Goal: Feedback & Contribution: Submit feedback/report problem

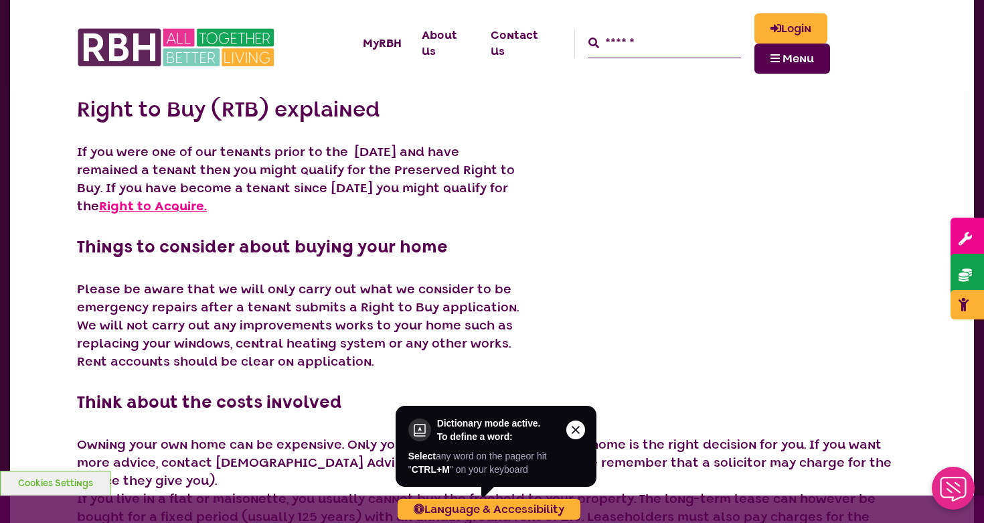
scroll to position [236, 0]
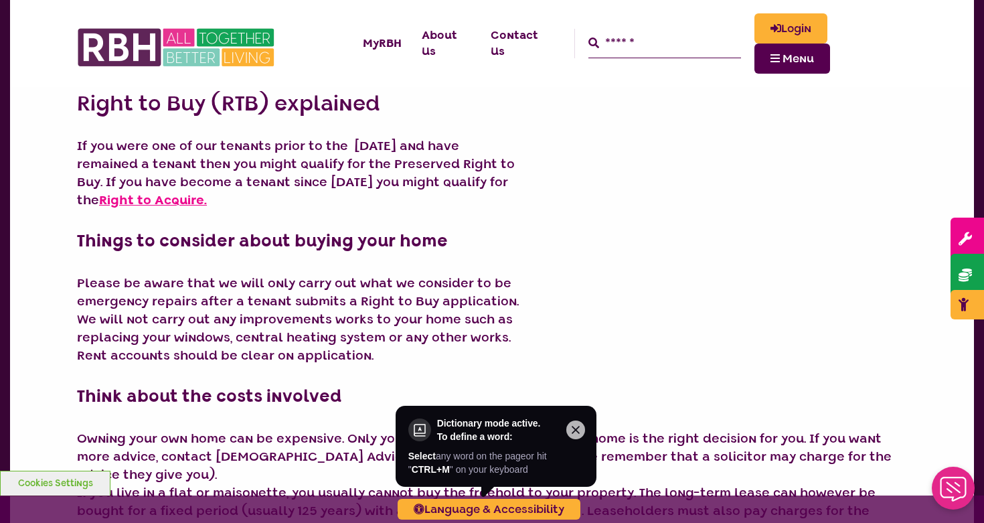
click at [577, 427] on icon "Close this option" at bounding box center [576, 430] width 16 height 16
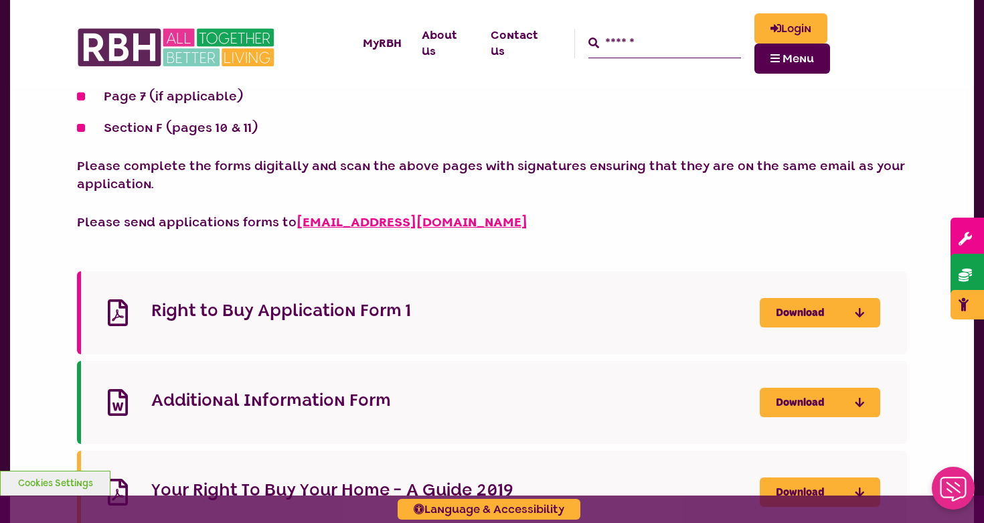
scroll to position [1175, 0]
click at [824, 299] on link "Download" at bounding box center [820, 313] width 121 height 29
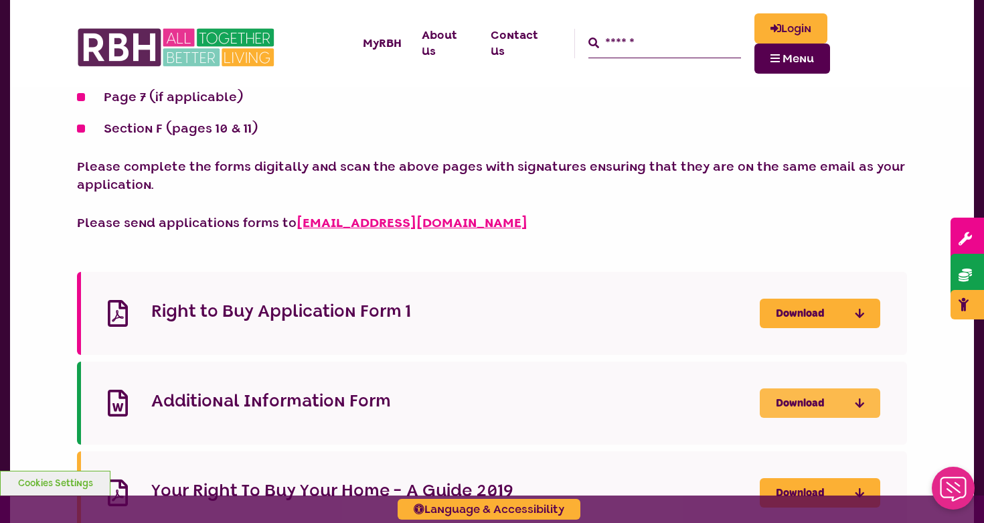
click at [0, 0] on icon "Download Additional Information Form - open in a new tab" at bounding box center [0, 0] width 0 height 0
click at [852, 478] on link "Download" at bounding box center [820, 492] width 121 height 29
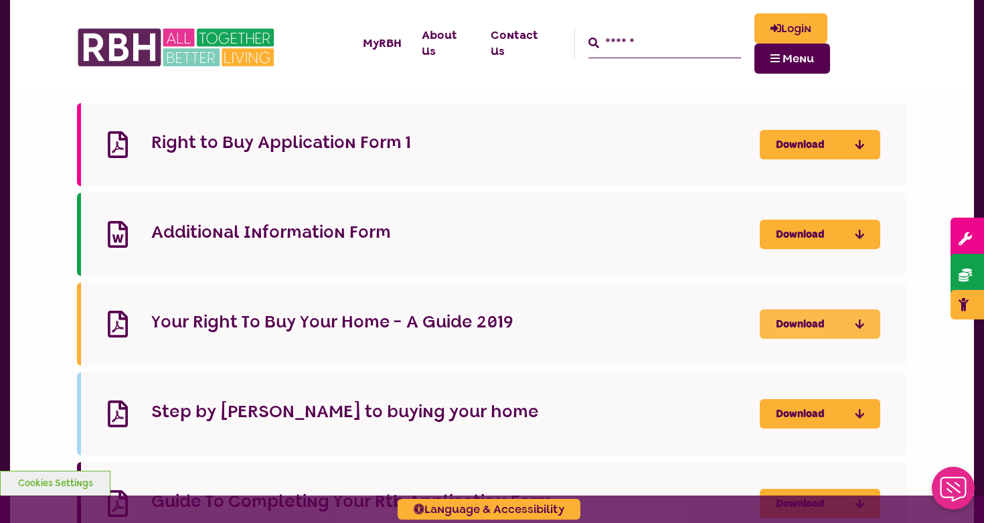
scroll to position [1349, 0]
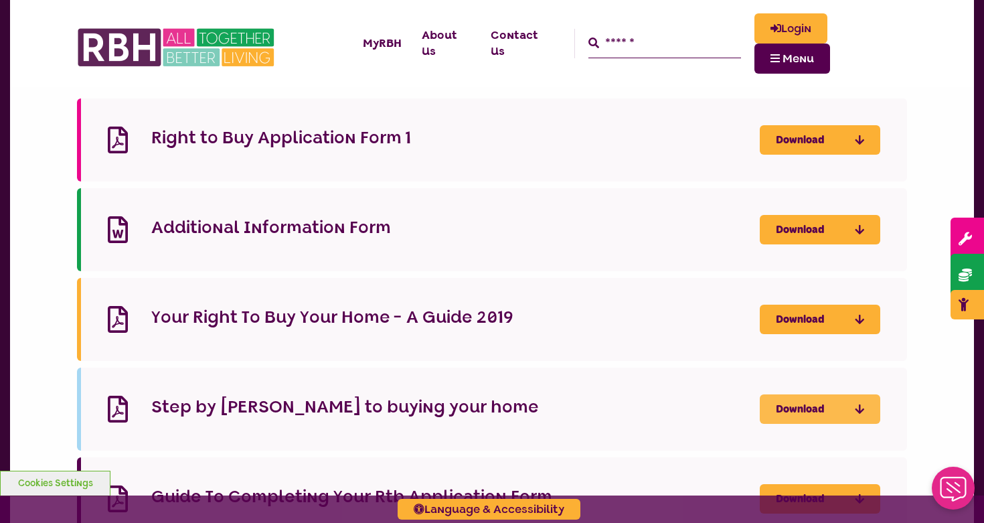
click at [0, 0] on icon "Download Step by step guide to buying your home - open in a new tab" at bounding box center [0, 0] width 0 height 0
click at [0, 0] on icon "Download Guide To Completing Your Rtb Application Form - open in a new tab" at bounding box center [0, 0] width 0 height 0
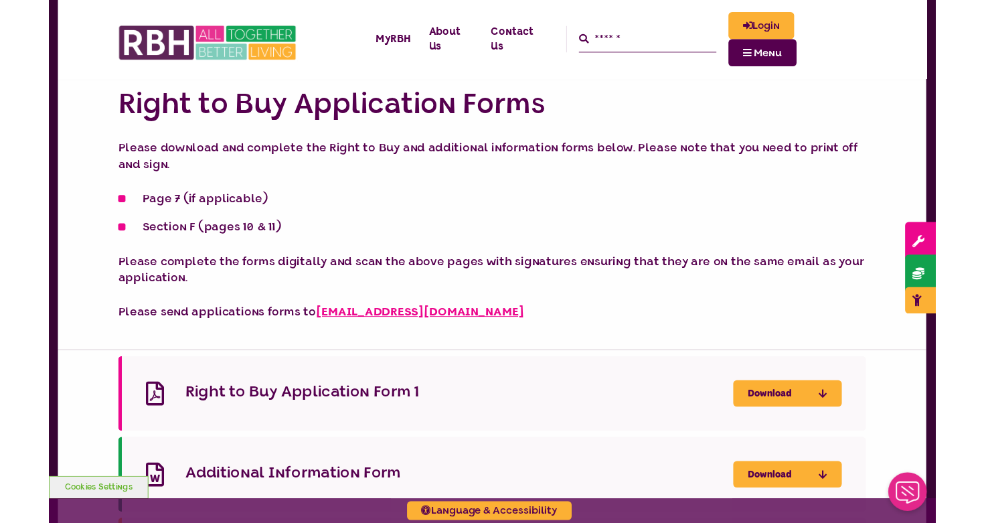
scroll to position [1032, 0]
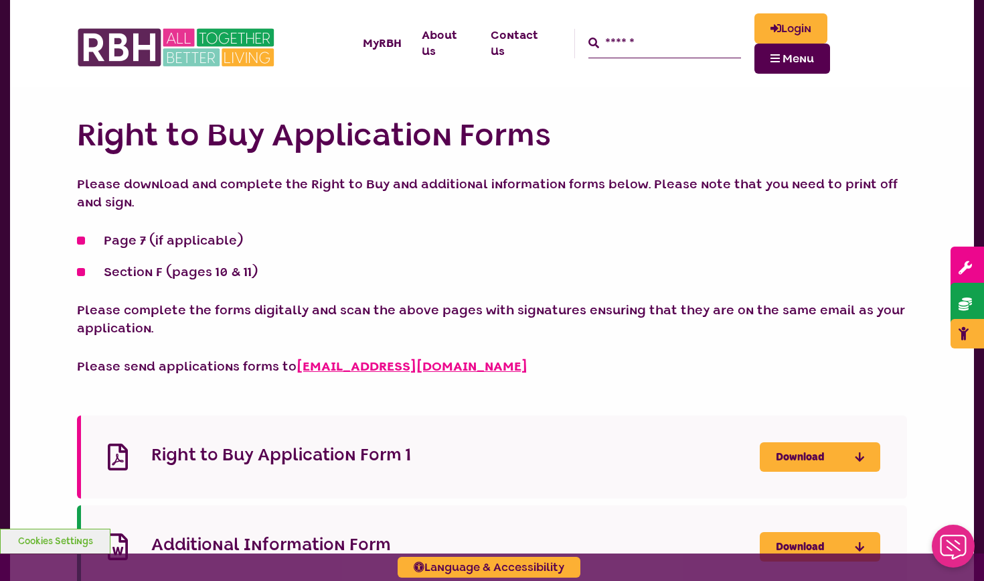
click at [371, 444] on h4 "Right to Buy Application Form 1" at bounding box center [455, 454] width 609 height 21
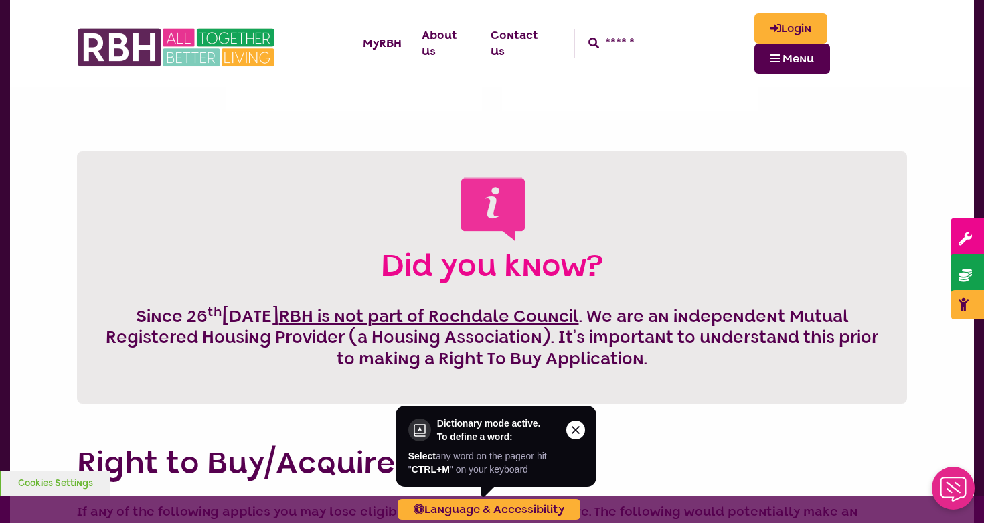
scroll to position [524, 0]
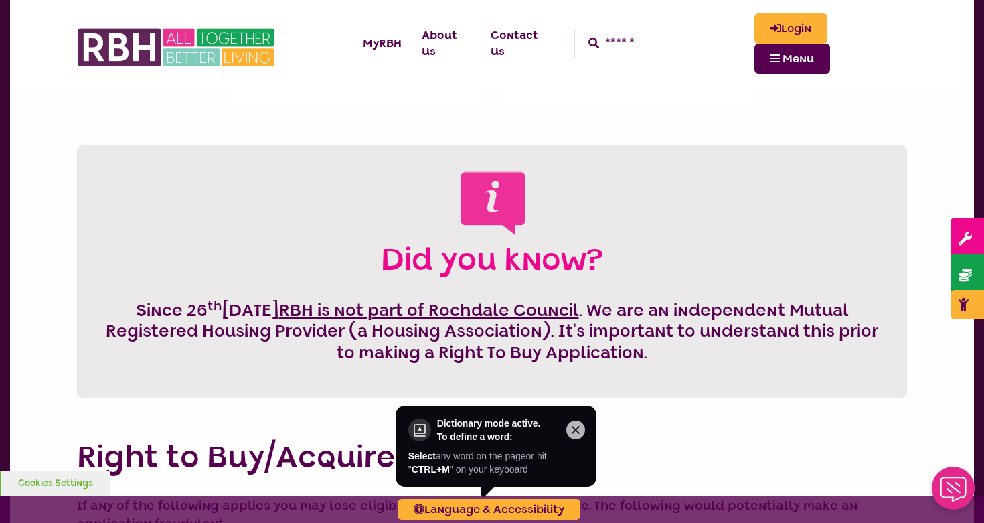
click at [579, 425] on icon "Close this option" at bounding box center [576, 430] width 16 height 16
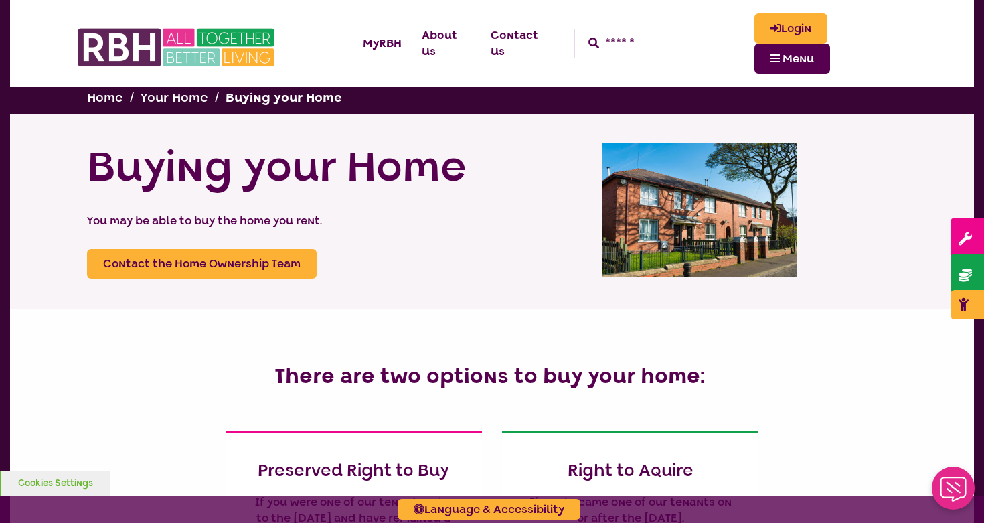
scroll to position [0, 0]
click at [212, 261] on link "Contact the Home Ownership Team" at bounding box center [202, 263] width 230 height 29
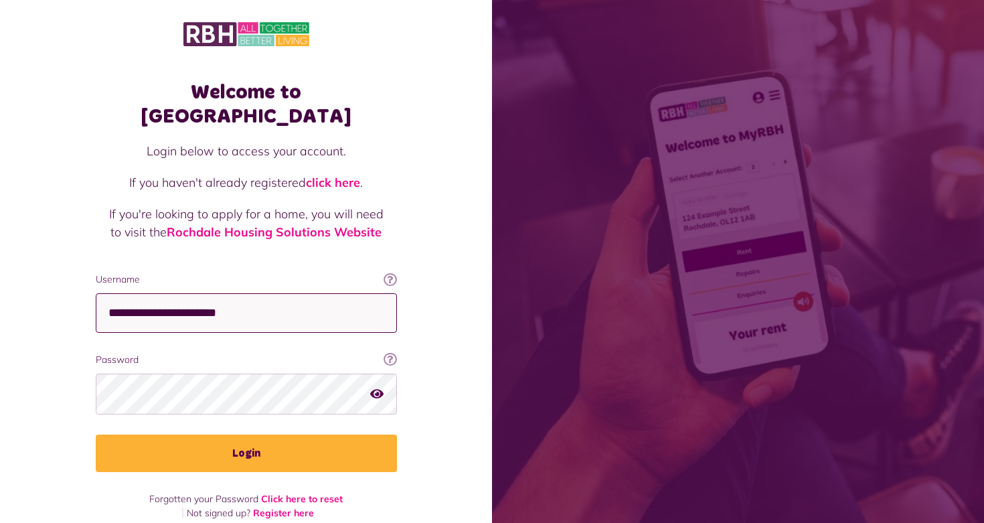
type input "**********"
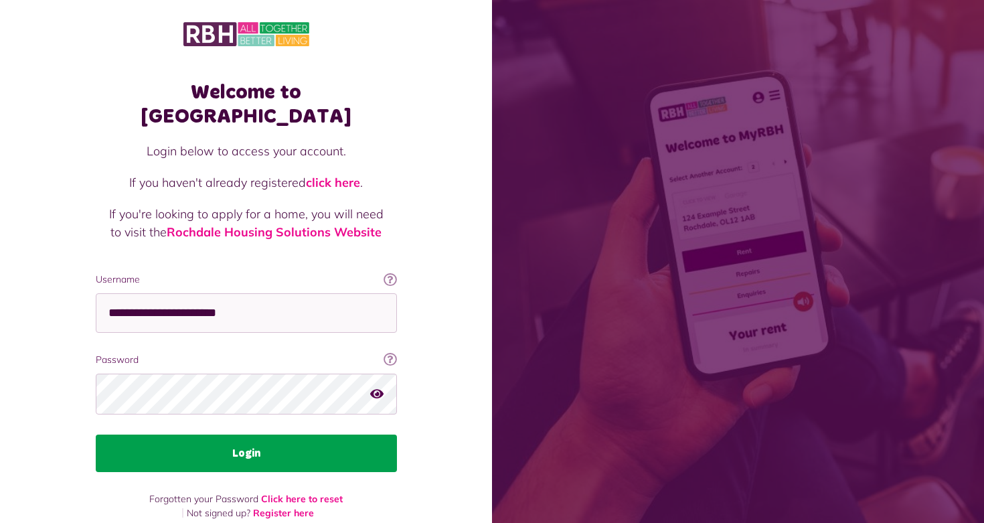
click at [178, 435] on button "Login" at bounding box center [246, 454] width 301 height 38
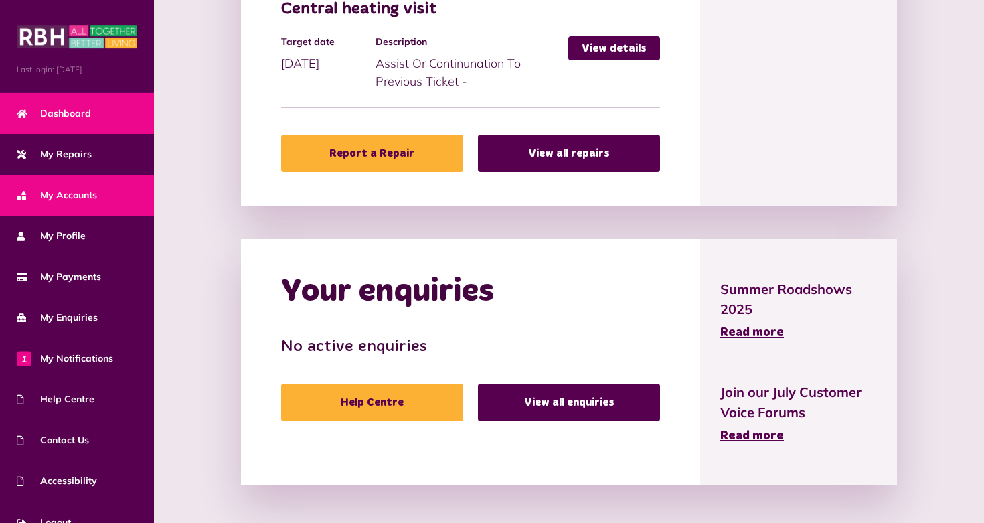
click at [65, 198] on span "My Accounts" at bounding box center [57, 195] width 80 height 14
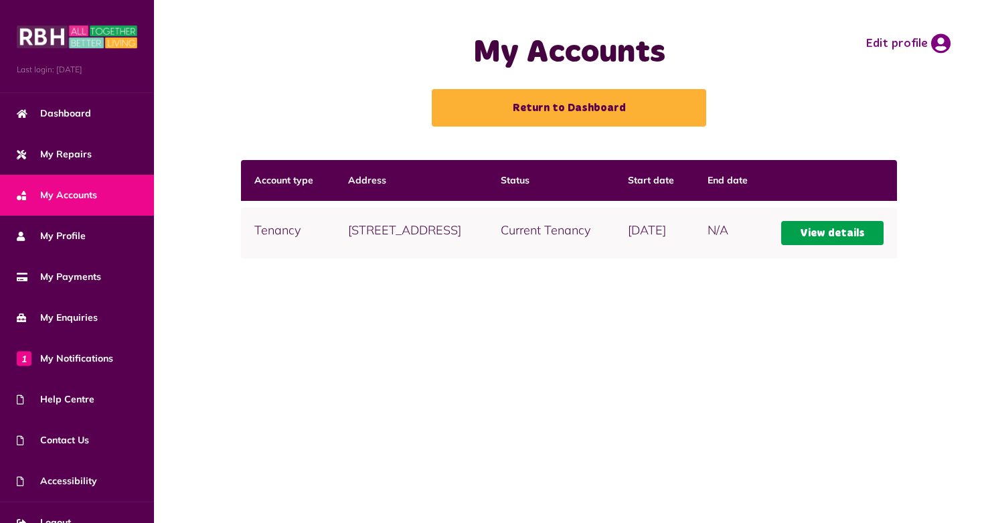
click at [836, 245] on link "View details" at bounding box center [833, 233] width 102 height 24
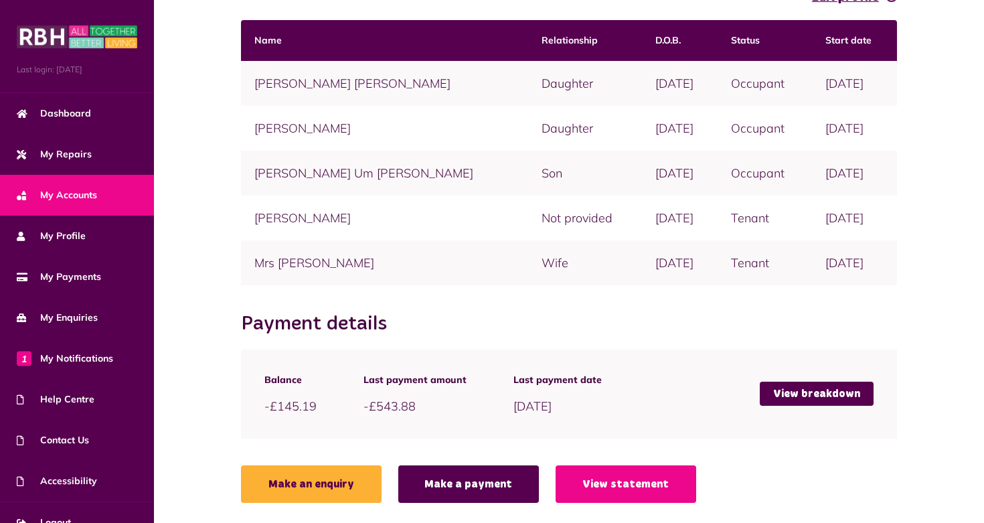
scroll to position [348, 0]
click at [528, 213] on td "Not provided" at bounding box center [585, 218] width 115 height 45
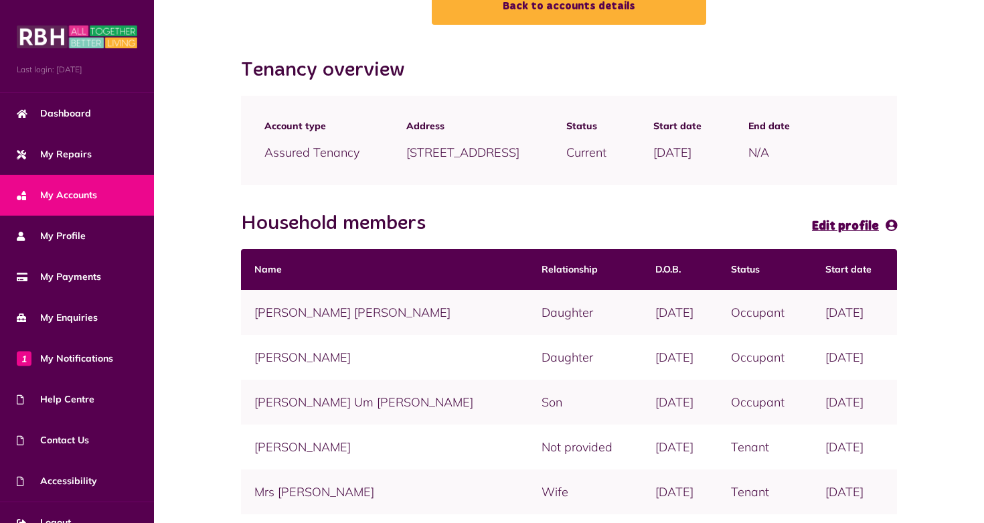
scroll to position [98, 0]
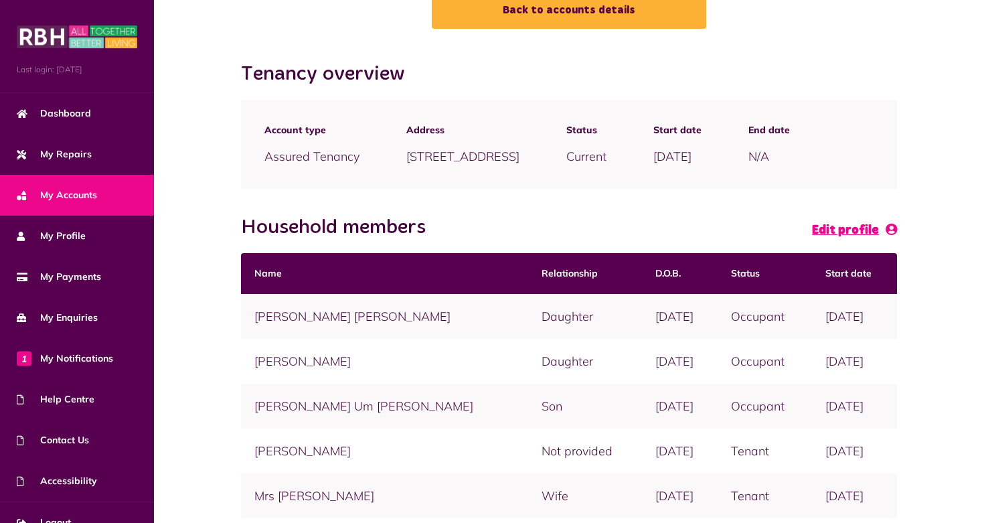
click at [875, 240] on link "Edit profile" at bounding box center [854, 229] width 85 height 19
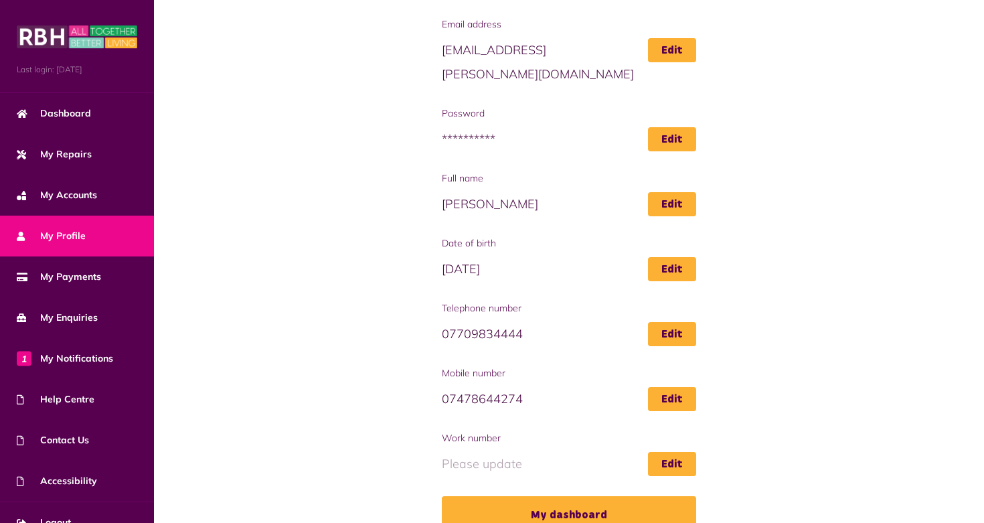
scroll to position [116, 0]
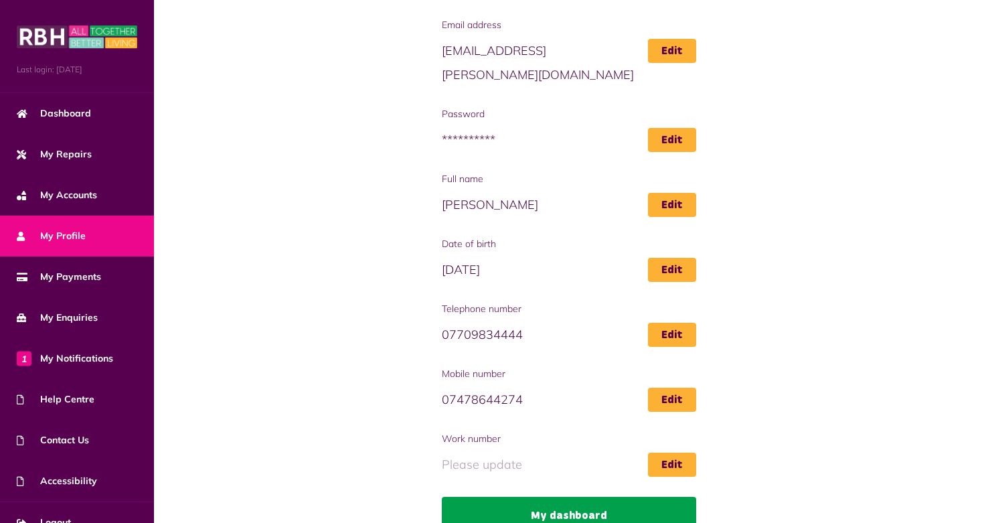
click at [509, 507] on link "My dashboard" at bounding box center [569, 516] width 254 height 38
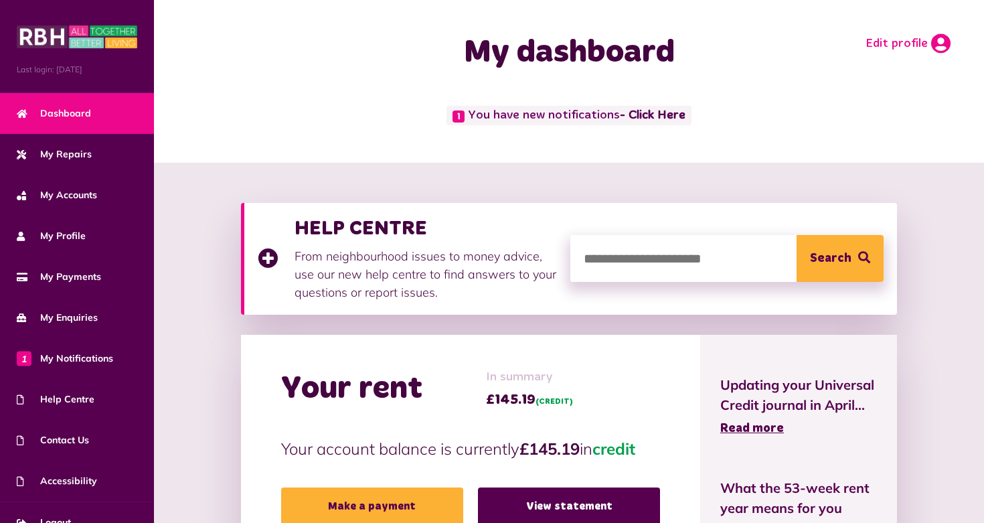
click at [891, 37] on link "Edit profile" at bounding box center [908, 43] width 85 height 20
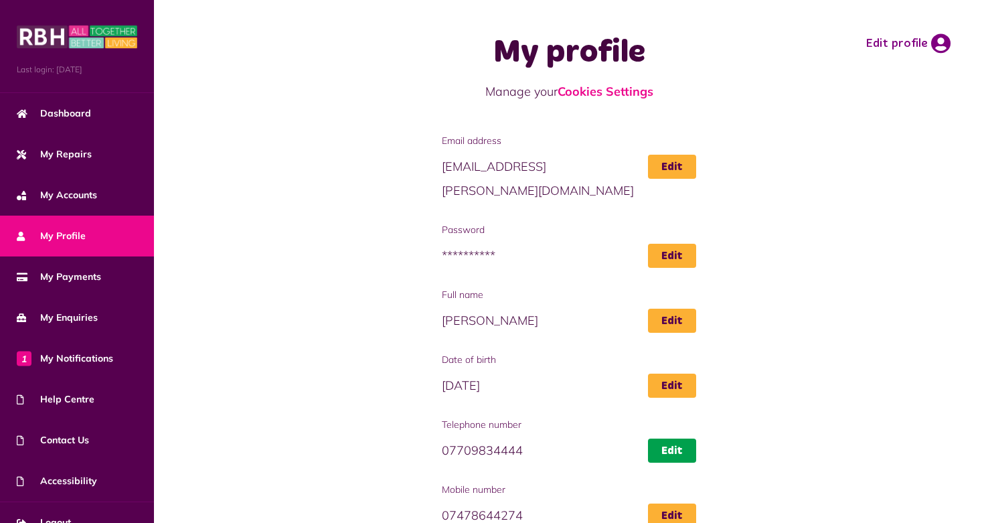
click at [668, 439] on link "Edit" at bounding box center [672, 451] width 48 height 24
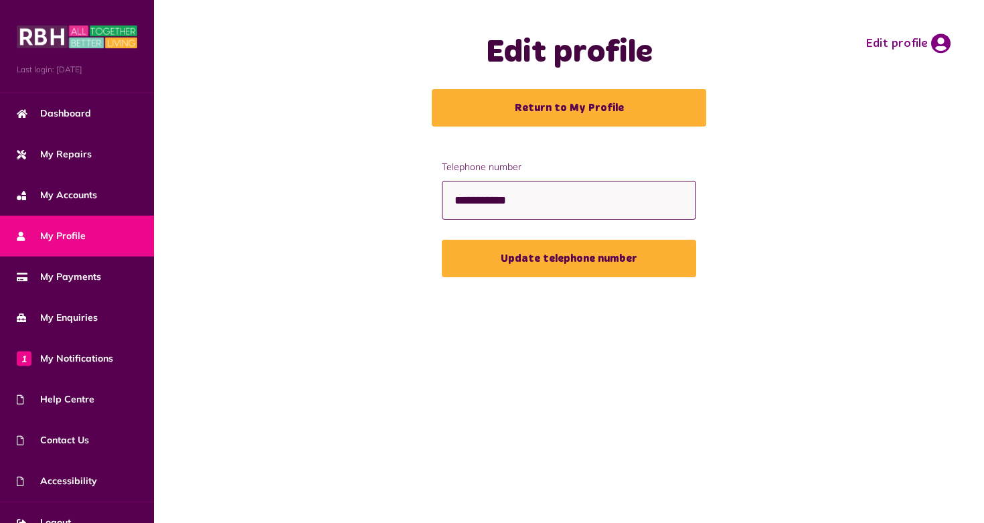
click at [609, 205] on input "**********" at bounding box center [569, 201] width 254 height 40
type input "*"
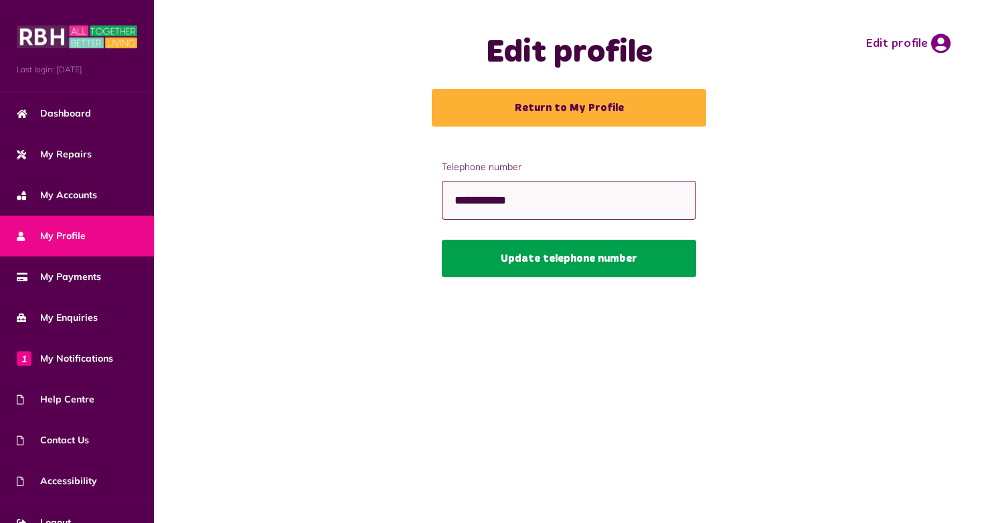
type input "**********"
click at [565, 263] on button "Update telephone number" at bounding box center [569, 259] width 254 height 38
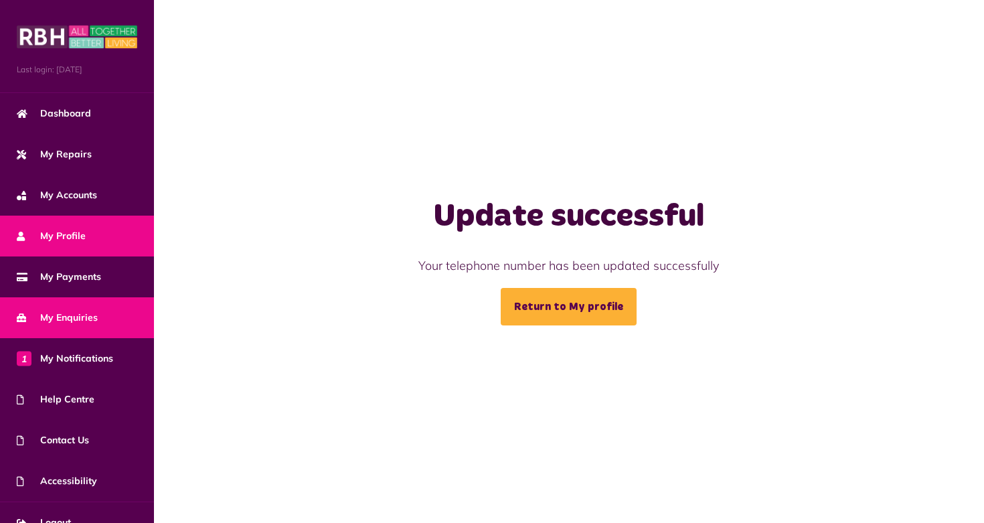
click at [54, 322] on span "My Enquiries" at bounding box center [57, 318] width 81 height 14
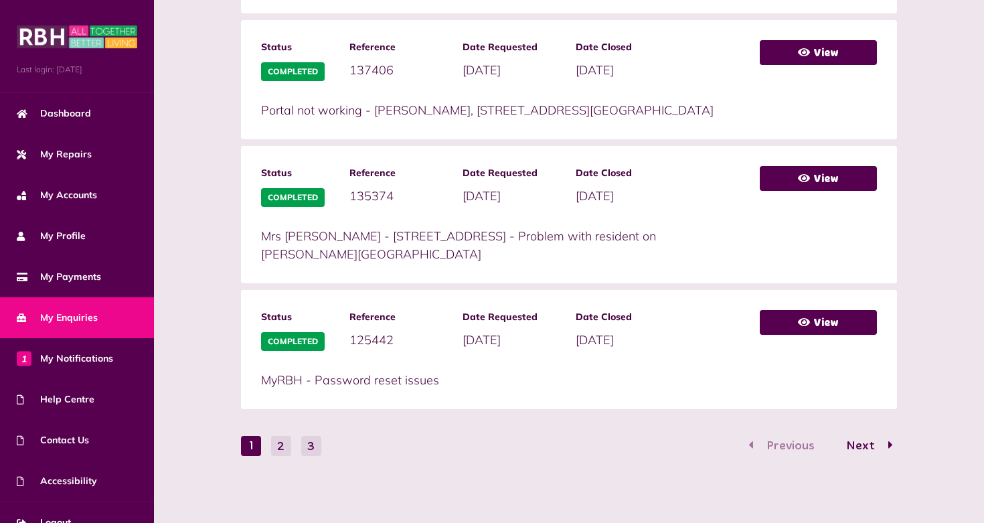
scroll to position [737, 0]
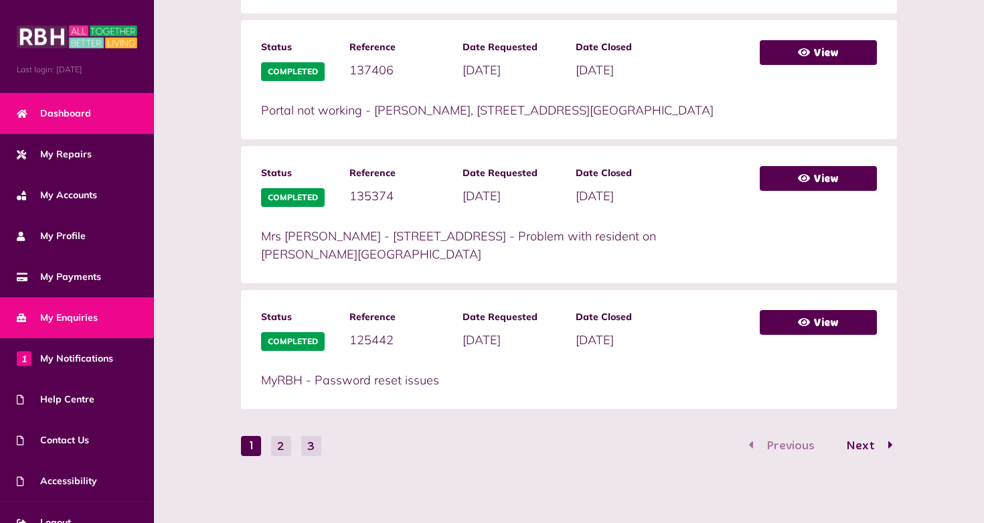
click at [47, 113] on span "Dashboard" at bounding box center [54, 113] width 74 height 14
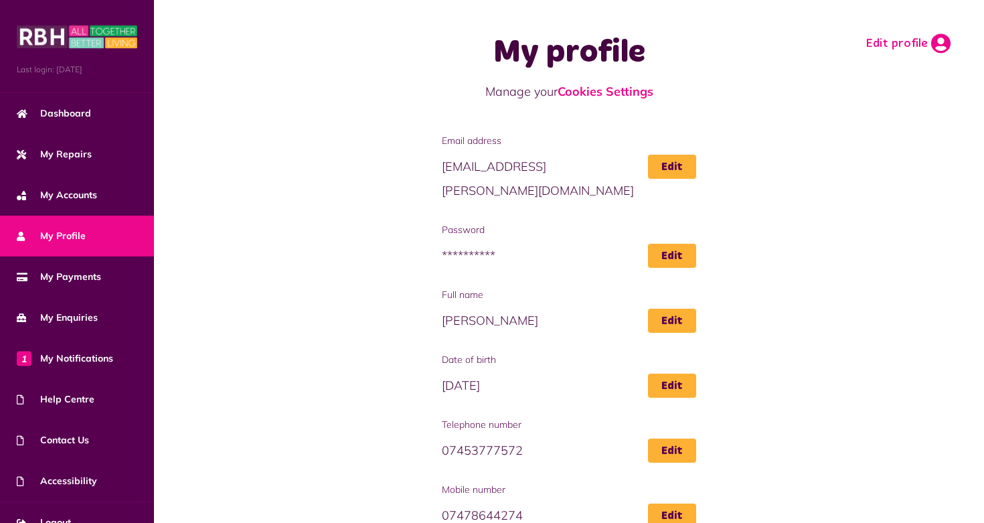
click at [941, 40] on icon at bounding box center [941, 43] width 19 height 20
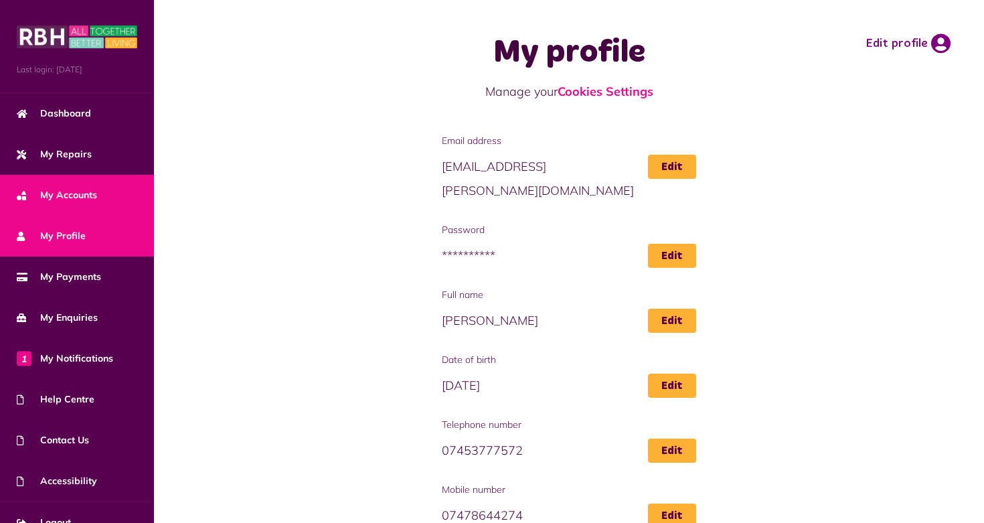
click at [82, 189] on span "My Accounts" at bounding box center [57, 195] width 80 height 14
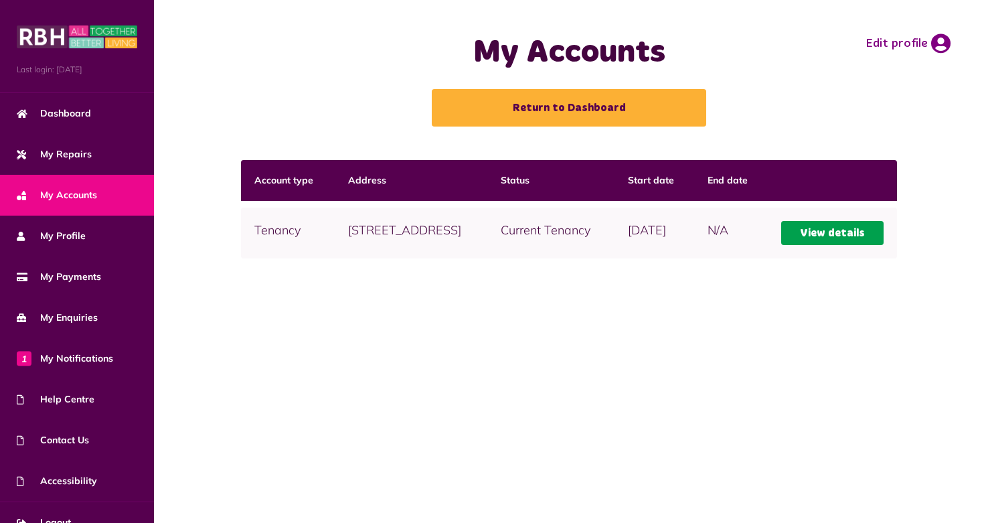
click at [859, 245] on link "View details" at bounding box center [833, 233] width 102 height 24
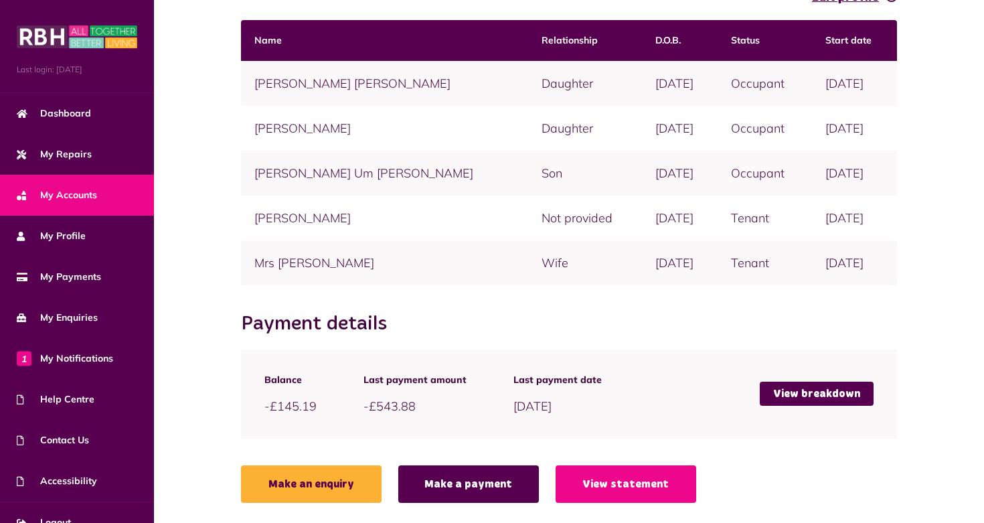
scroll to position [348, 0]
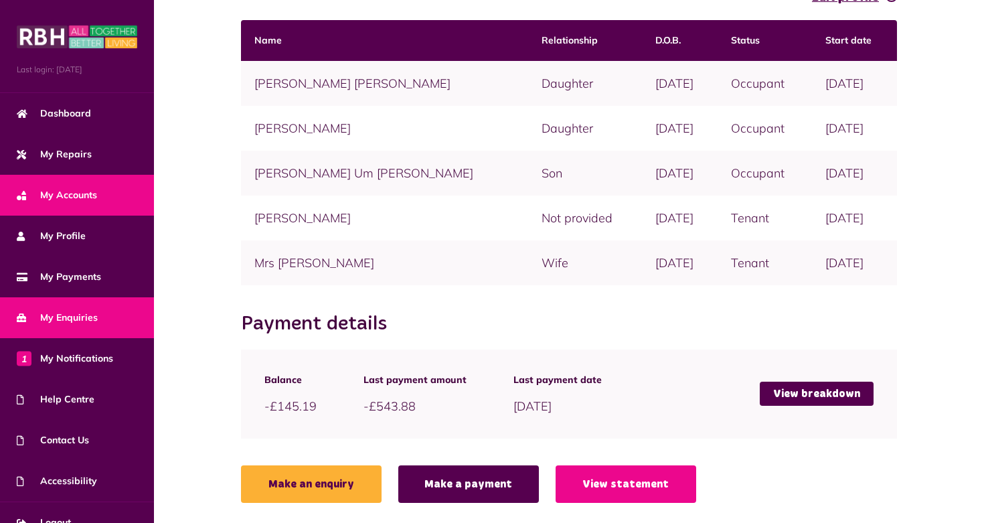
click at [67, 327] on link "My Enquiries" at bounding box center [77, 317] width 154 height 41
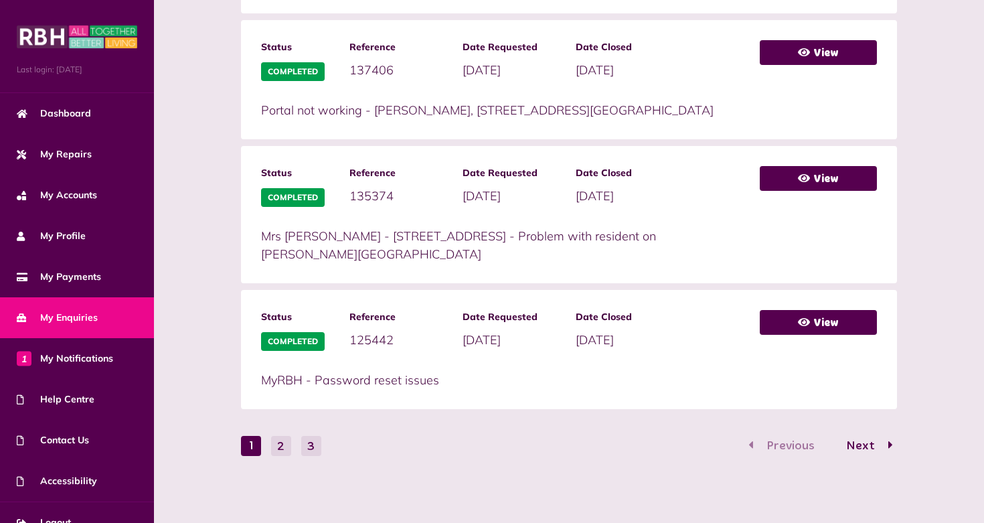
scroll to position [737, 0]
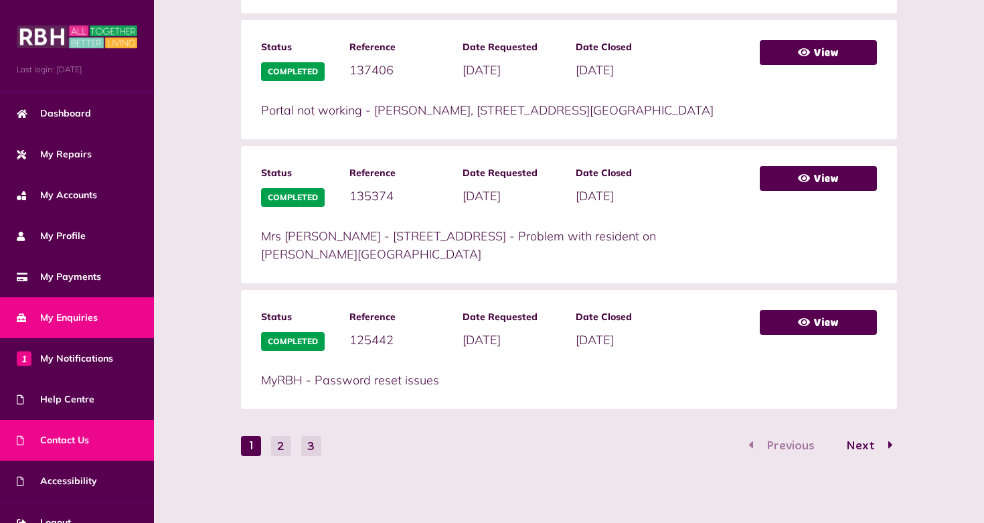
click at [40, 435] on span "Contact Us" at bounding box center [53, 440] width 72 height 14
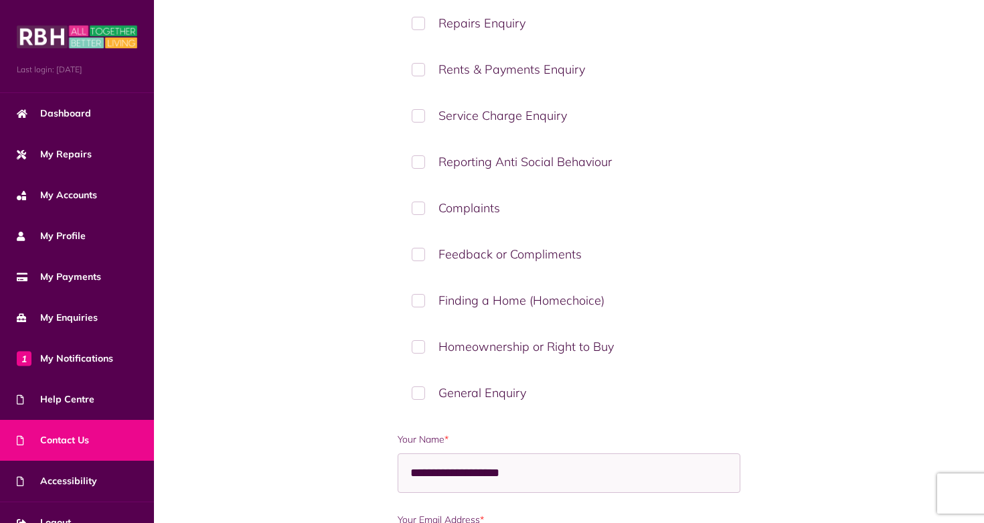
scroll to position [249, 0]
click at [414, 344] on label "Homeownership or Right to Buy" at bounding box center [569, 345] width 342 height 40
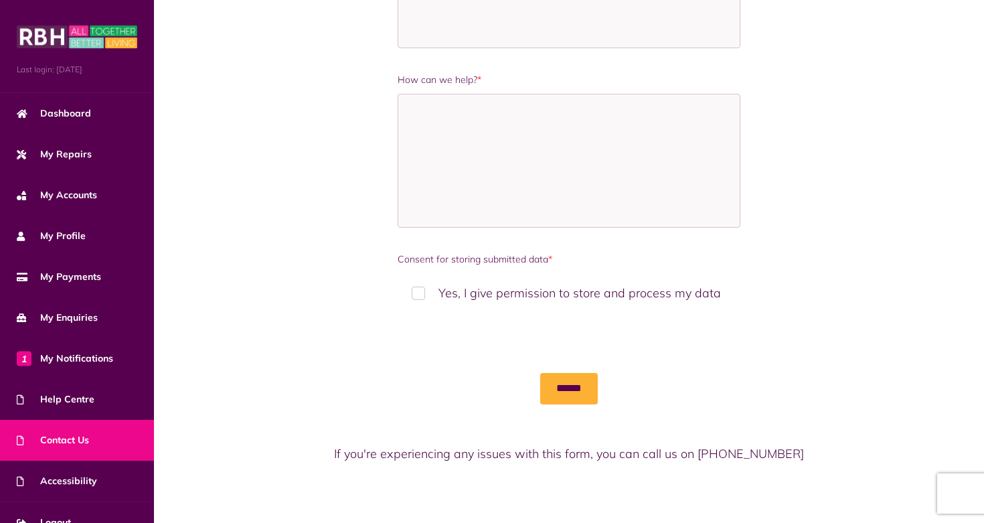
scroll to position [1210, 0]
click at [425, 292] on label "Yes, I give permission to store and process my data" at bounding box center [569, 293] width 342 height 40
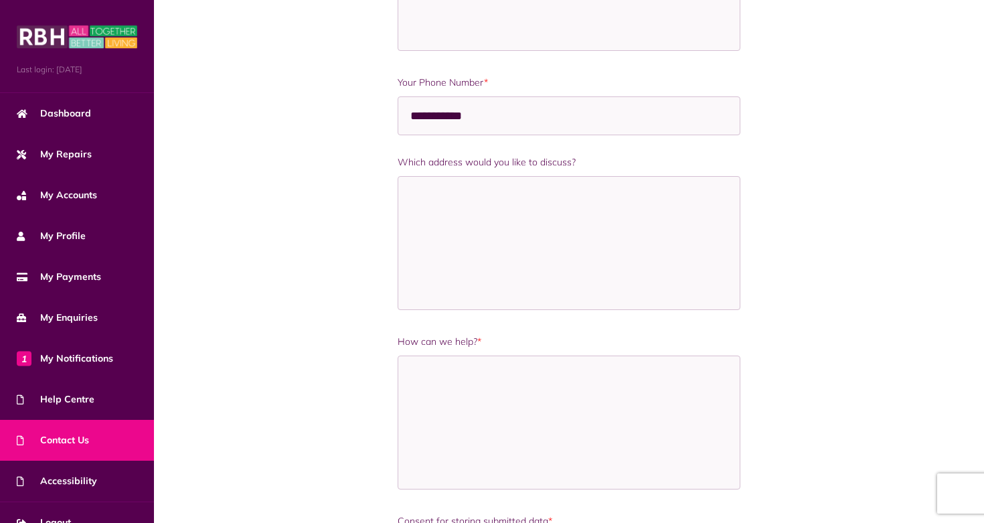
scroll to position [954, 0]
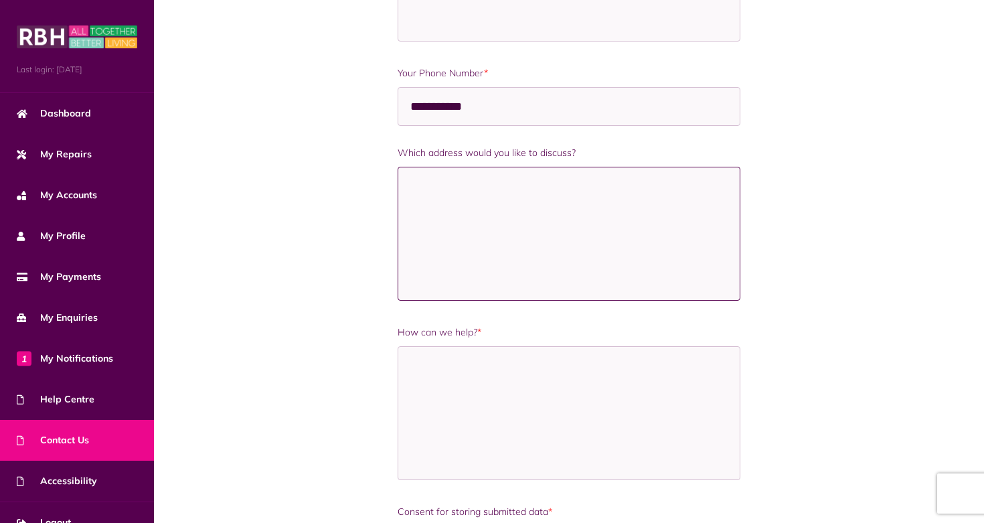
click at [429, 200] on textarea "Which address would you like to discuss?" at bounding box center [569, 234] width 342 height 134
type textarea "**********"
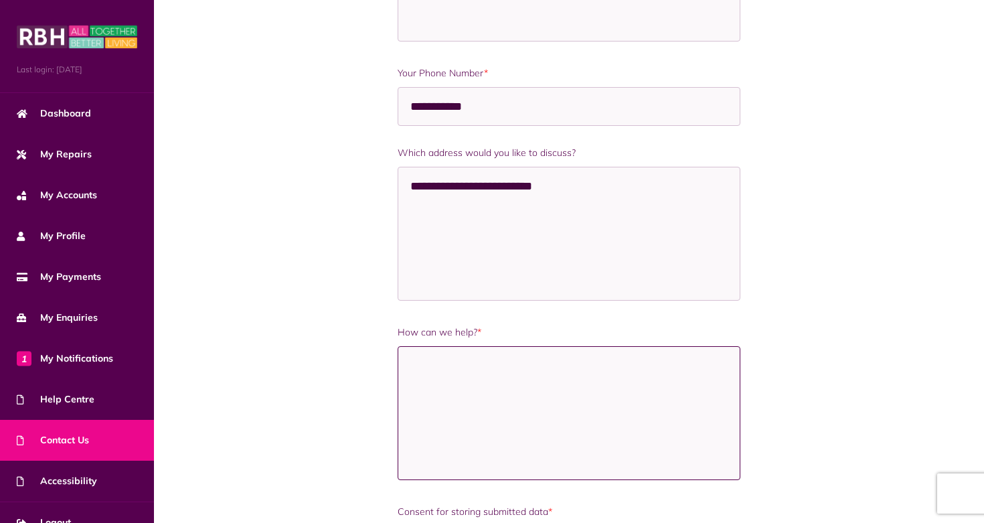
click at [454, 354] on textarea "How can we help? *" at bounding box center [569, 413] width 342 height 134
type textarea "*"
click at [723, 372] on textarea "**********" at bounding box center [569, 413] width 342 height 134
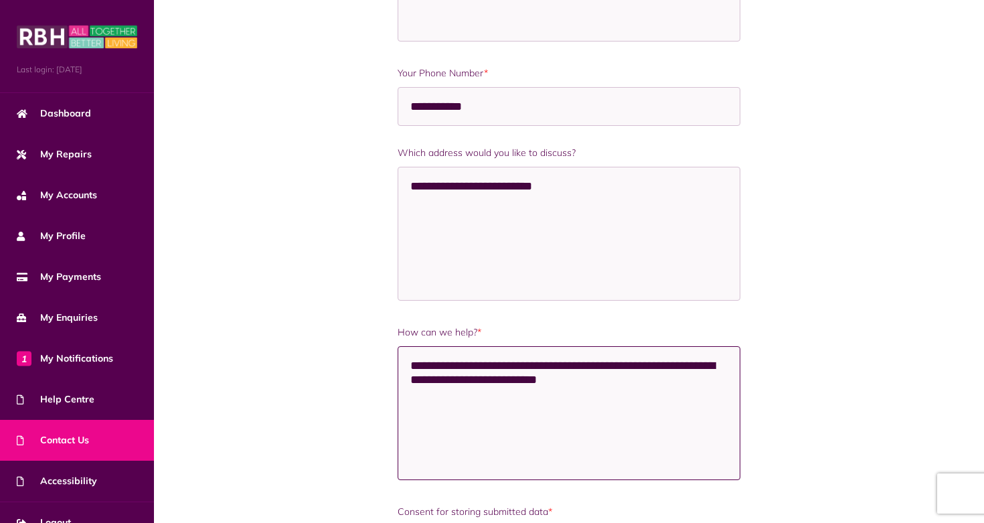
click at [631, 385] on textarea "**********" at bounding box center [569, 413] width 342 height 134
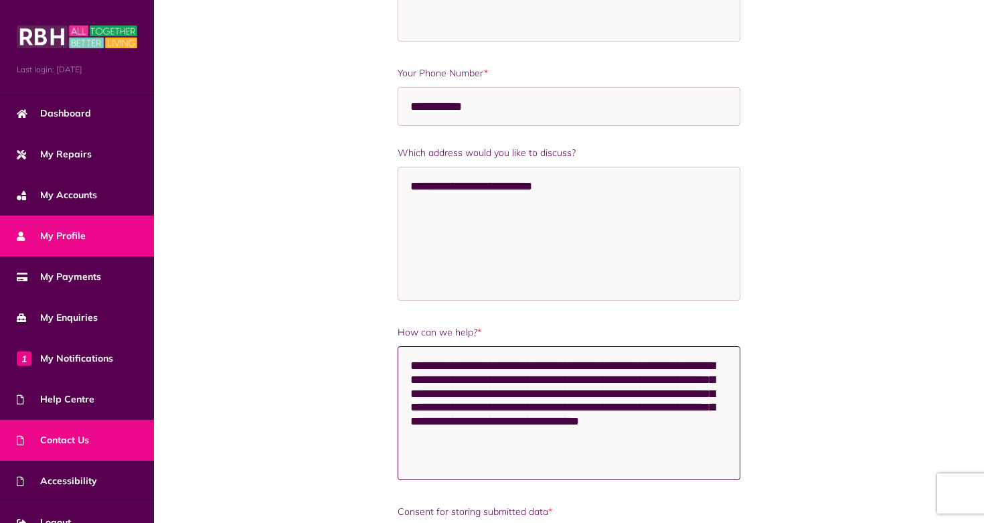
type textarea "**********"
click at [80, 238] on span "My Profile" at bounding box center [51, 236] width 69 height 14
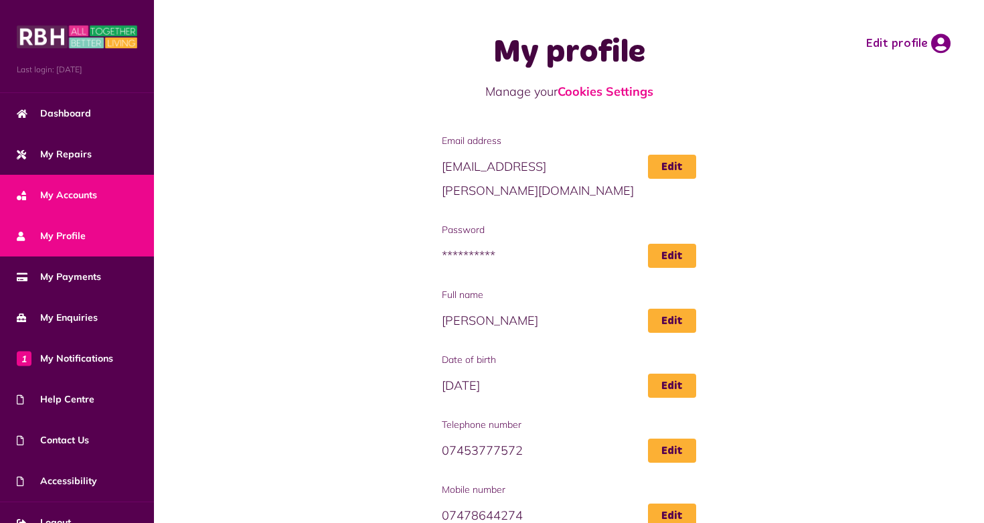
click at [52, 198] on span "My Accounts" at bounding box center [57, 195] width 80 height 14
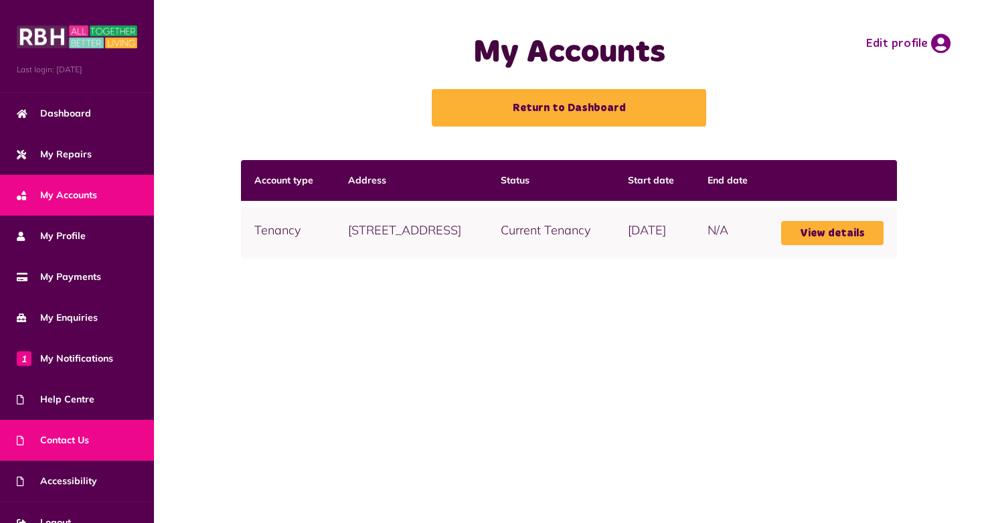
click at [95, 437] on link "Contact Us" at bounding box center [77, 440] width 154 height 41
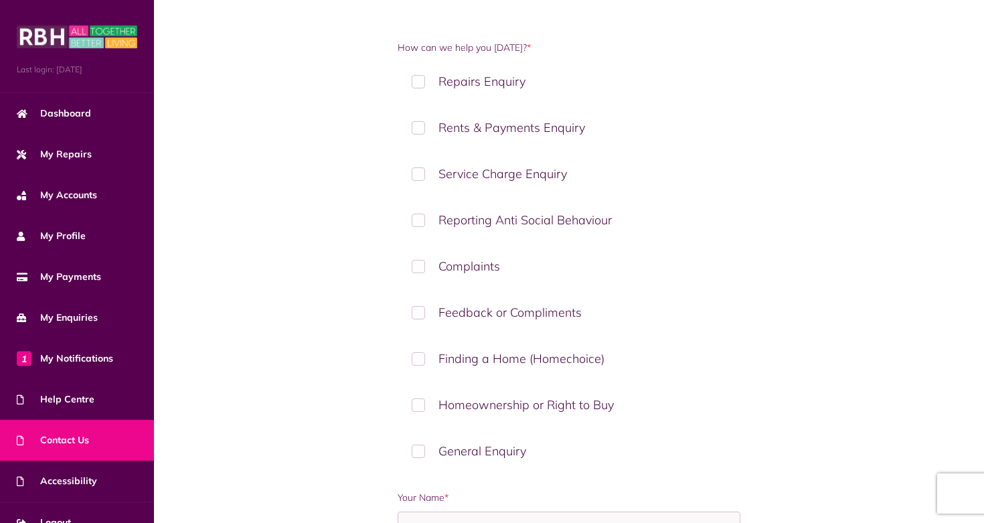
scroll to position [193, 0]
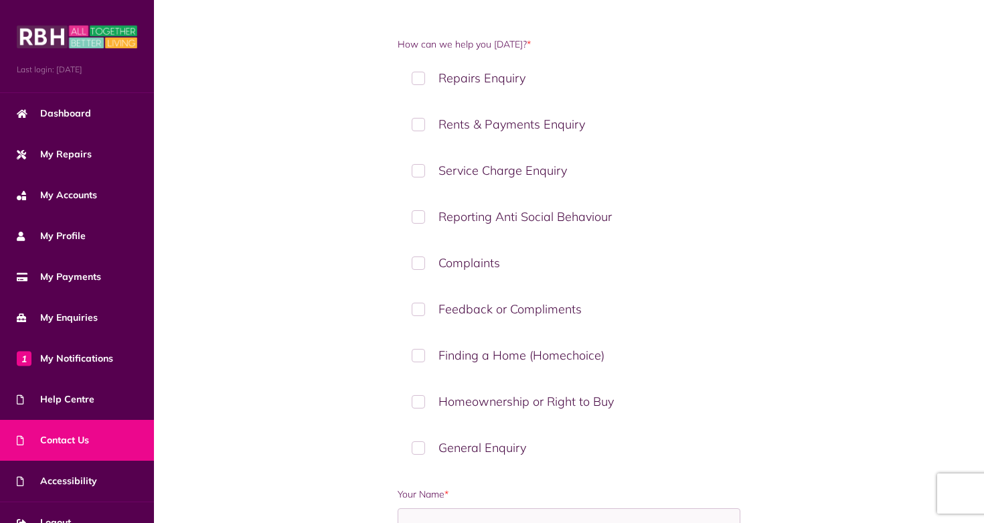
click at [422, 394] on label "Homeownership or Right to Buy" at bounding box center [569, 402] width 342 height 40
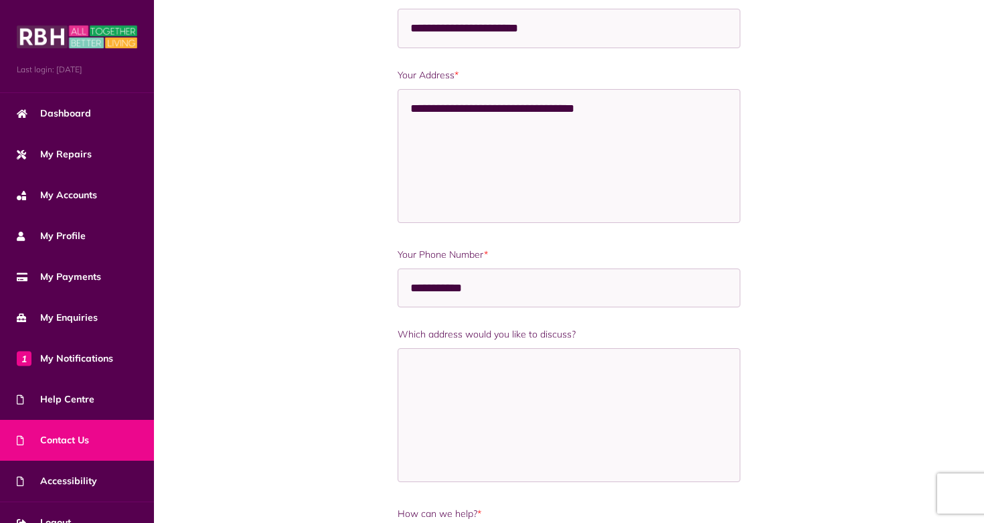
scroll to position [772, 0]
click at [410, 393] on textarea "Which address would you like to discuss?" at bounding box center [569, 416] width 342 height 134
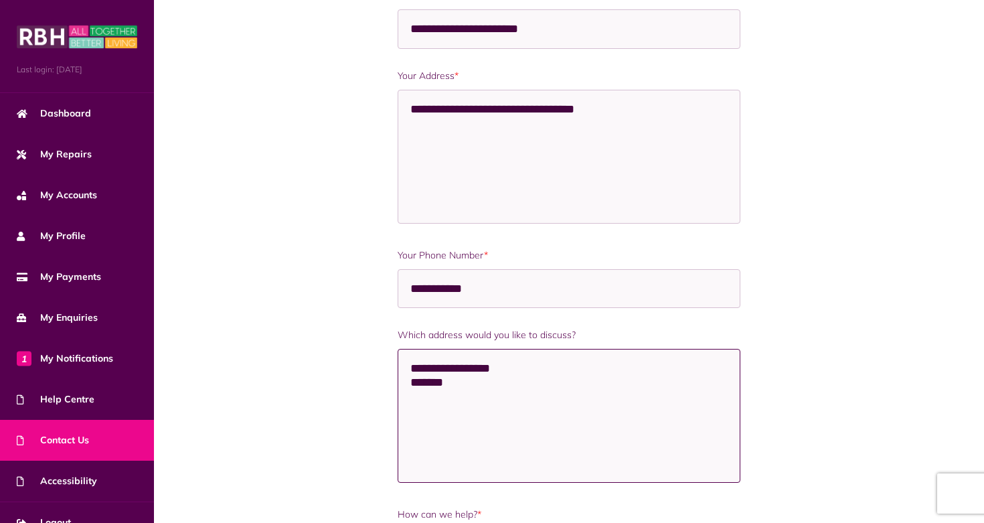
click at [421, 426] on textarea "**********" at bounding box center [569, 416] width 342 height 134
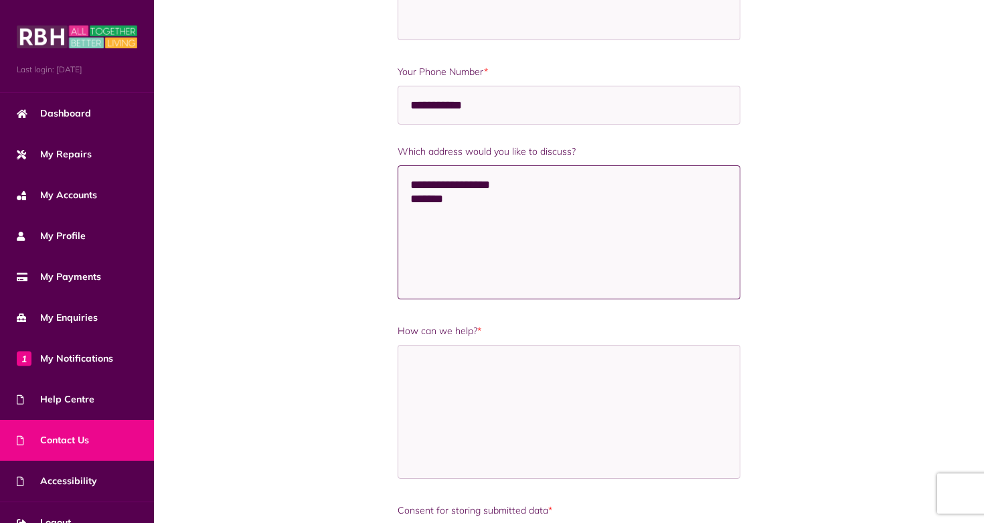
scroll to position [958, 0]
type textarea "**********"
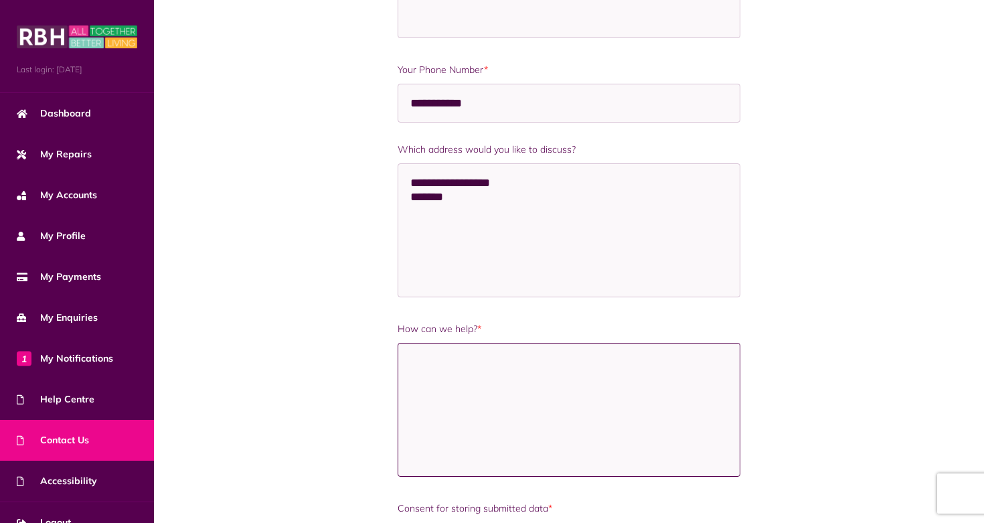
click at [426, 358] on textarea "How can we help? *" at bounding box center [569, 410] width 342 height 134
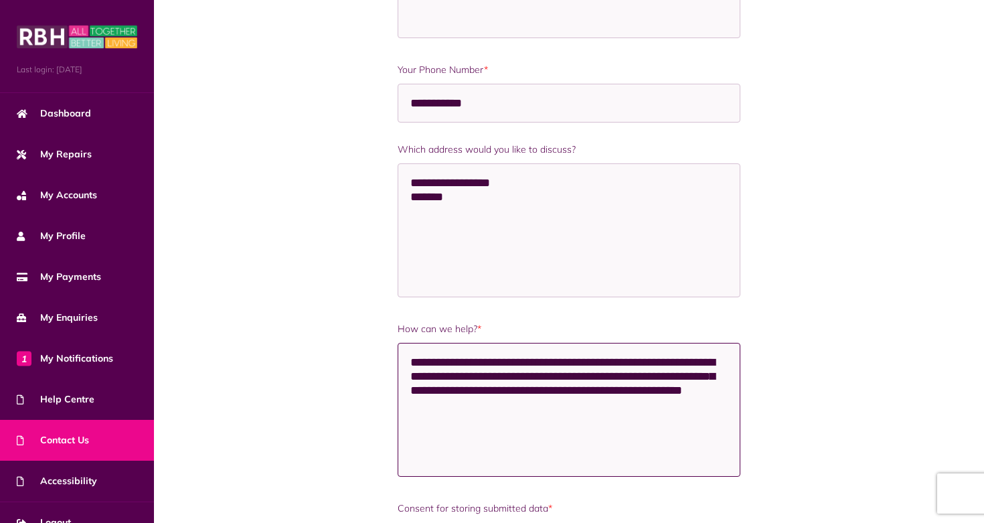
click at [664, 382] on textarea "**********" at bounding box center [569, 410] width 342 height 134
click at [567, 436] on textarea "**********" at bounding box center [569, 410] width 342 height 134
click at [578, 411] on textarea "**********" at bounding box center [569, 410] width 342 height 134
click at [578, 413] on textarea "**********" at bounding box center [569, 410] width 342 height 134
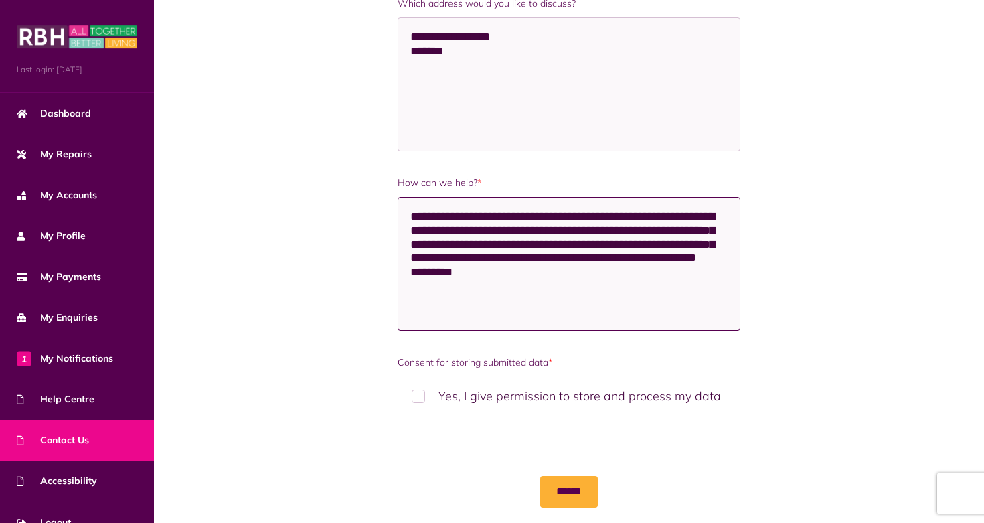
scroll to position [1102, 0]
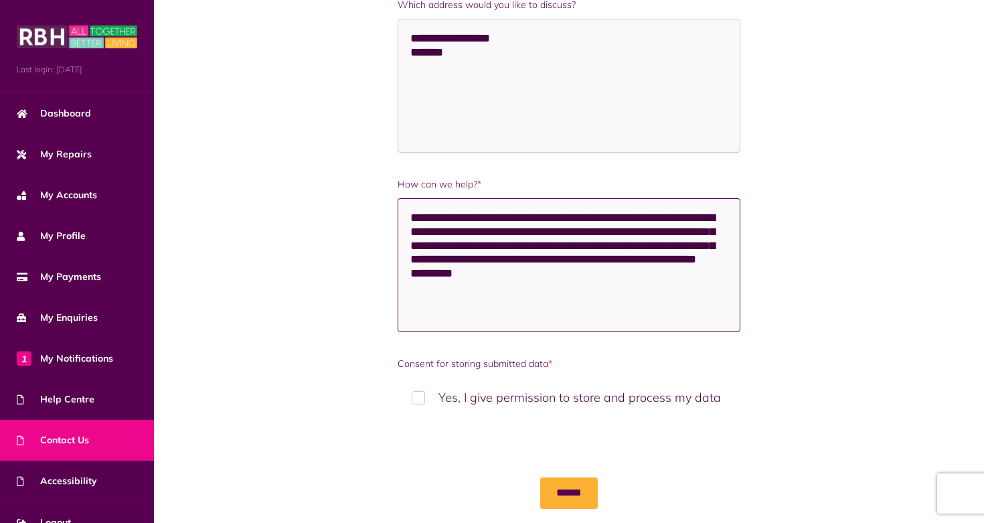
type textarea "**********"
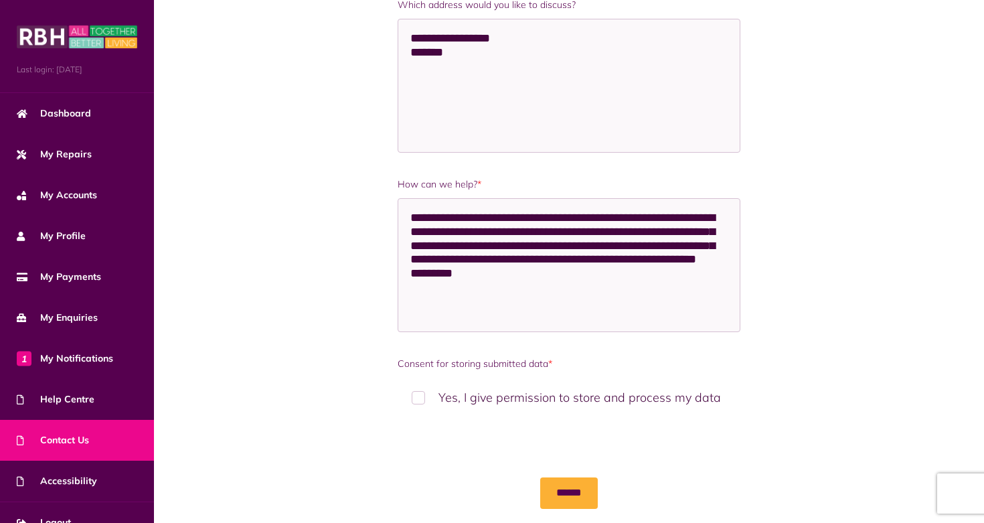
click at [416, 400] on label "Yes, I give permission to store and process my data" at bounding box center [569, 398] width 342 height 40
click at [567, 500] on input "******" at bounding box center [569, 493] width 58 height 31
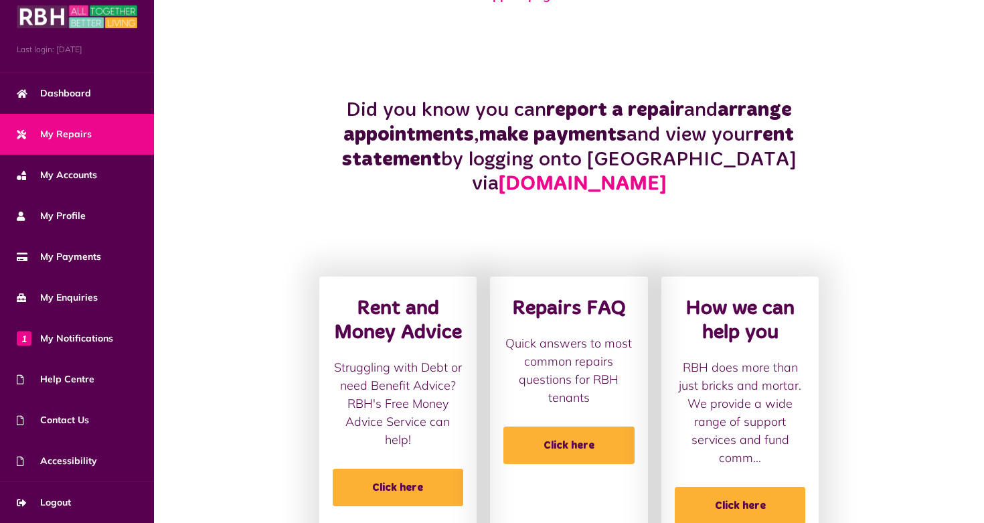
scroll to position [20, 0]
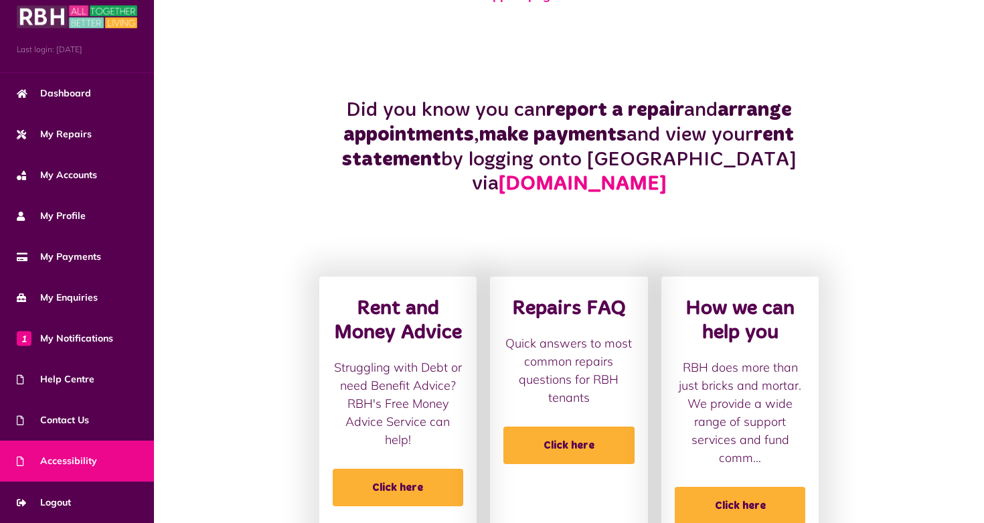
click at [62, 467] on span "Accessibility" at bounding box center [57, 461] width 80 height 14
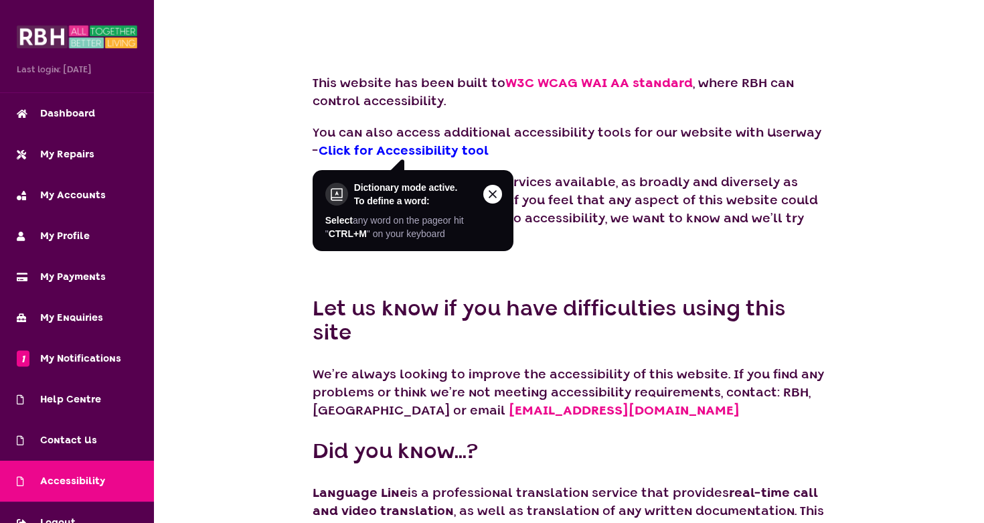
scroll to position [88, 0]
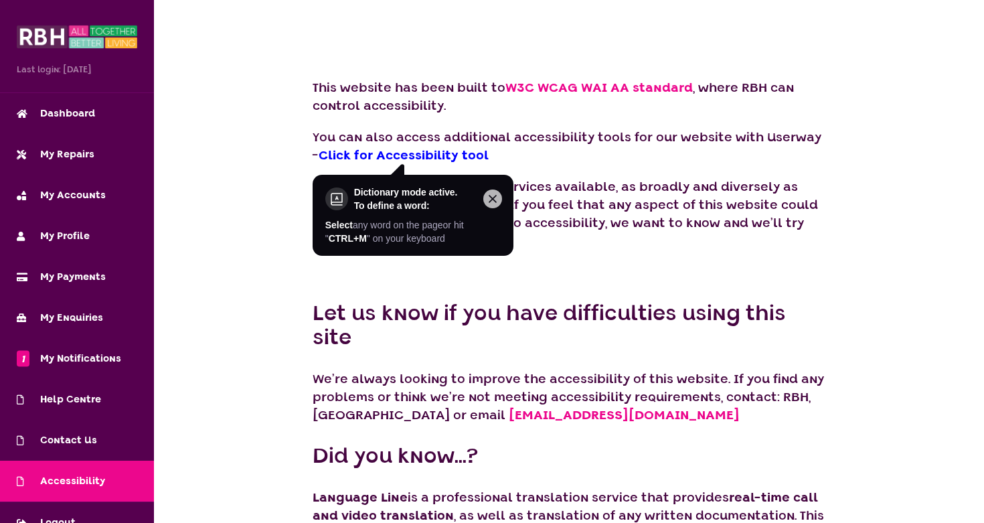
click at [488, 198] on icon "Close this option" at bounding box center [493, 199] width 16 height 16
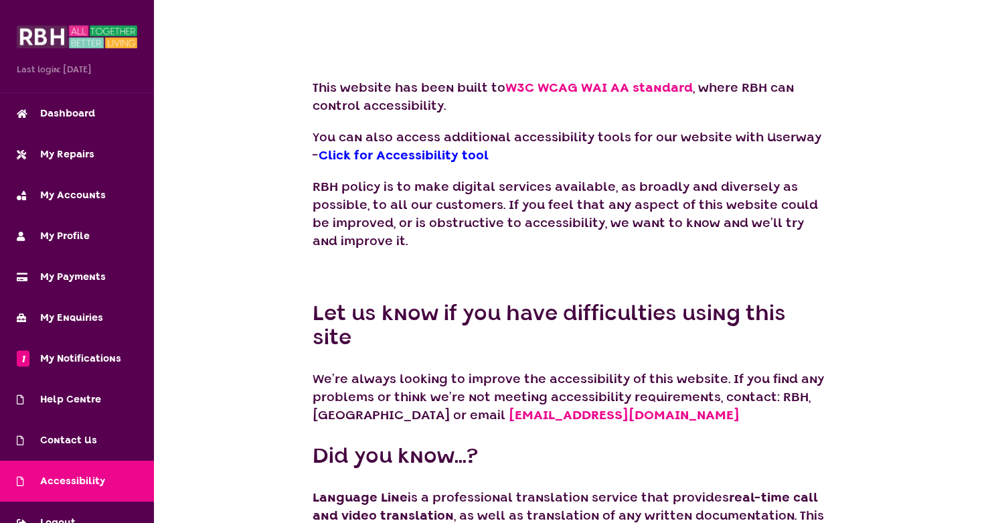
click at [413, 162] on span "Click for Accessibility tool" at bounding box center [404, 155] width 170 height 17
